Goal: Task Accomplishment & Management: Complete application form

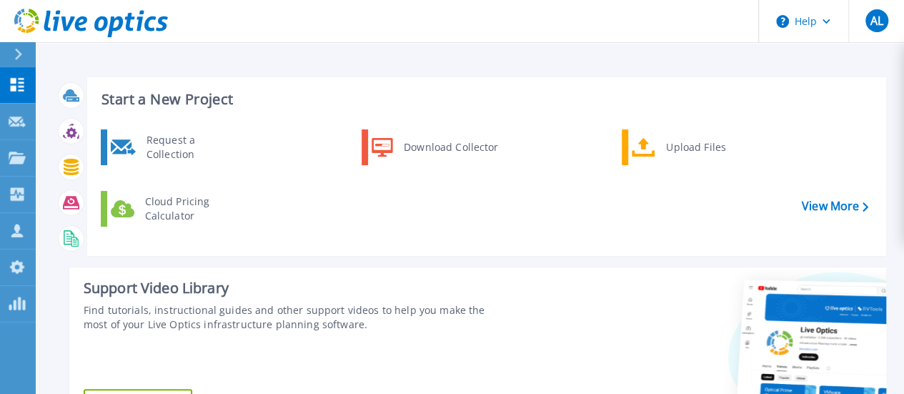
click at [175, 153] on div "Request a Collection" at bounding box center [191, 147] width 104 height 29
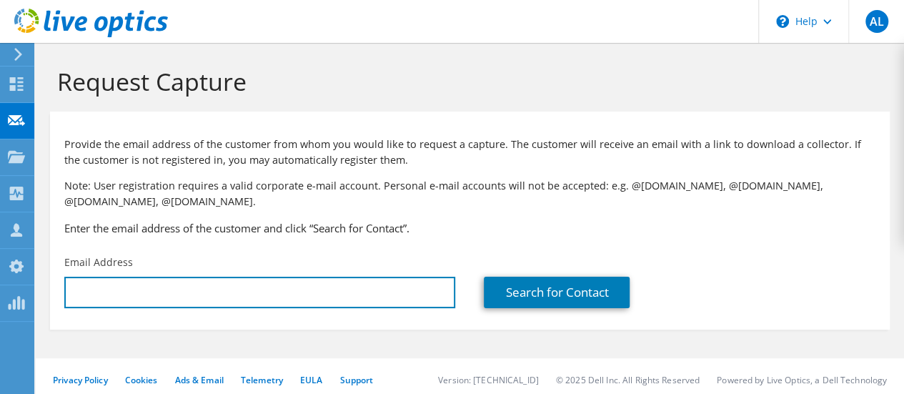
click at [136, 304] on input "text" at bounding box center [259, 292] width 391 height 31
type input "[PERSON_NAME][EMAIL_ADDRESS][PERSON_NAME][DOMAIN_NAME]"
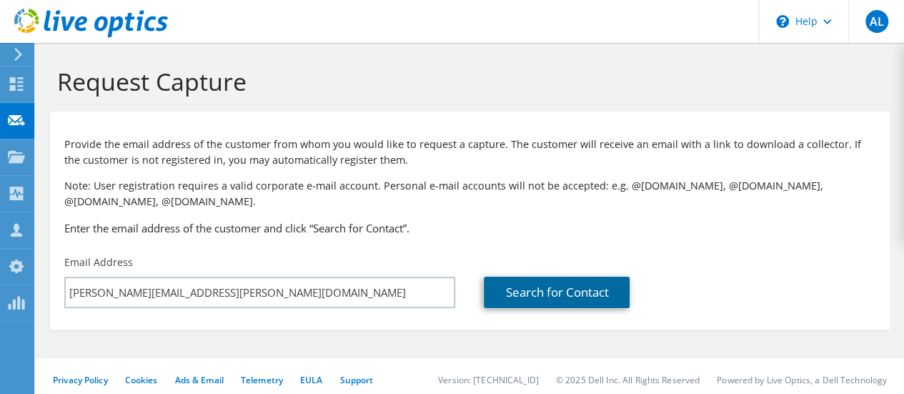
click at [579, 287] on link "Search for Contact" at bounding box center [557, 292] width 146 height 31
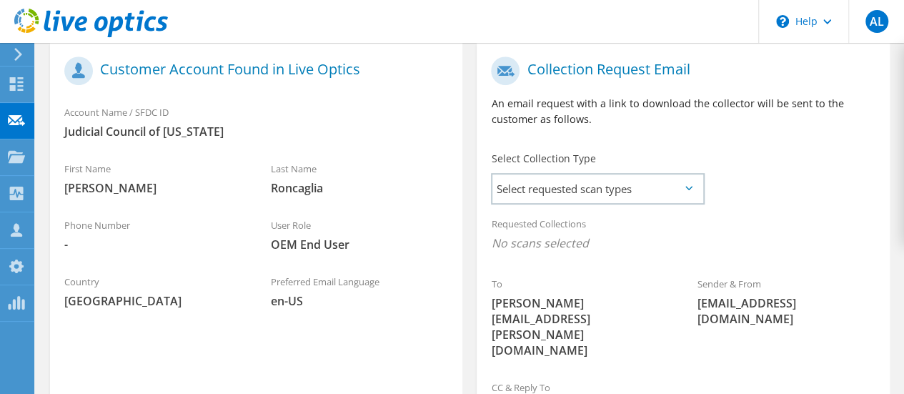
scroll to position [304, 0]
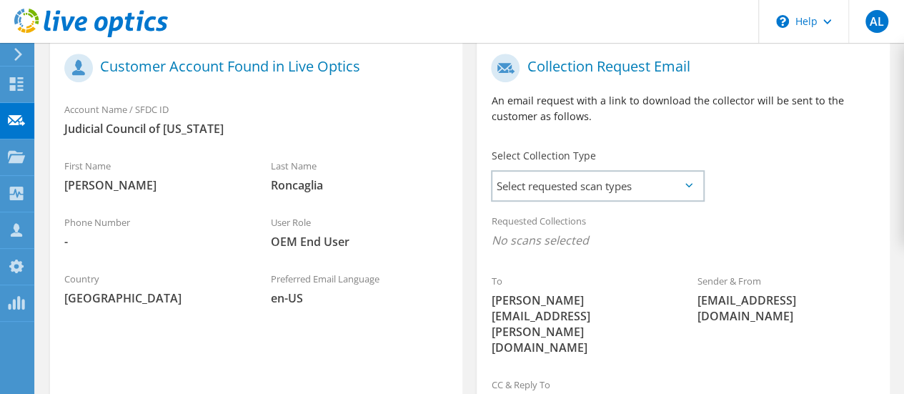
click at [656, 187] on span "Select requested scan types" at bounding box center [597, 186] width 210 height 29
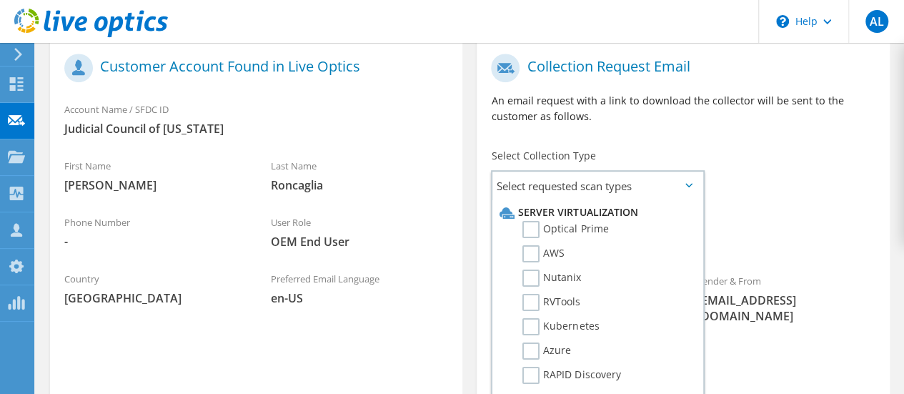
click at [590, 231] on label "Optical Prime" at bounding box center [565, 229] width 86 height 17
click at [0, 0] on input "Optical Prime" at bounding box center [0, 0] width 0 height 0
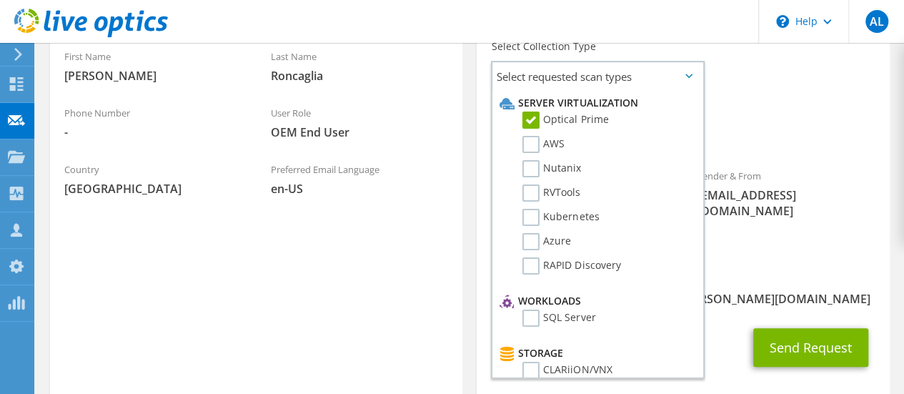
scroll to position [439, 0]
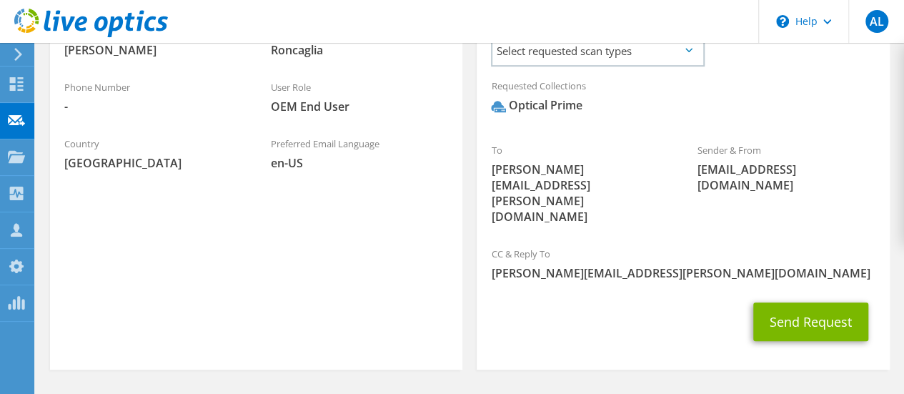
click at [602, 58] on span "Select requested scan types" at bounding box center [597, 50] width 210 height 29
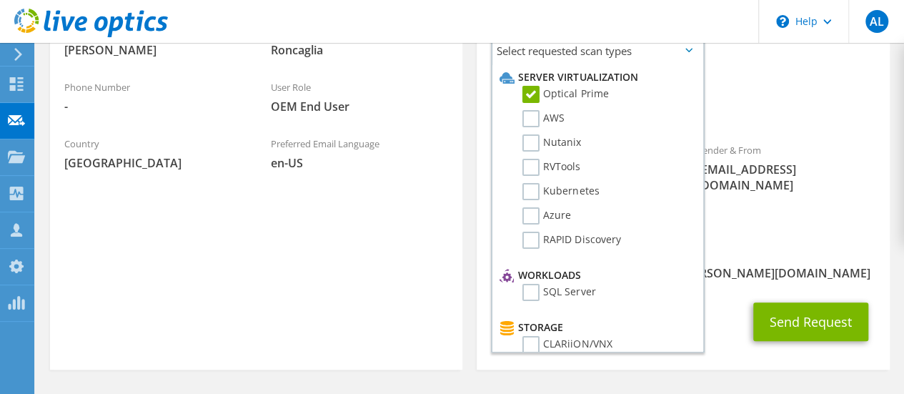
click at [532, 167] on label "RVTools" at bounding box center [551, 167] width 58 height 17
click at [0, 0] on input "RVTools" at bounding box center [0, 0] width 0 height 0
click at [747, 239] on div "CC & Reply To andrew.lohmann@broadcom.com" at bounding box center [683, 263] width 412 height 49
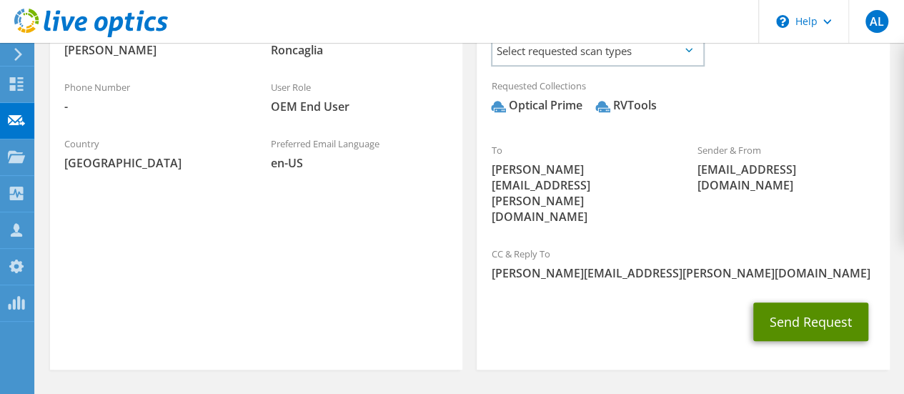
click at [805, 302] on button "Send Request" at bounding box center [810, 321] width 115 height 39
